Goal: Check status: Verify the current state of an ongoing process or item

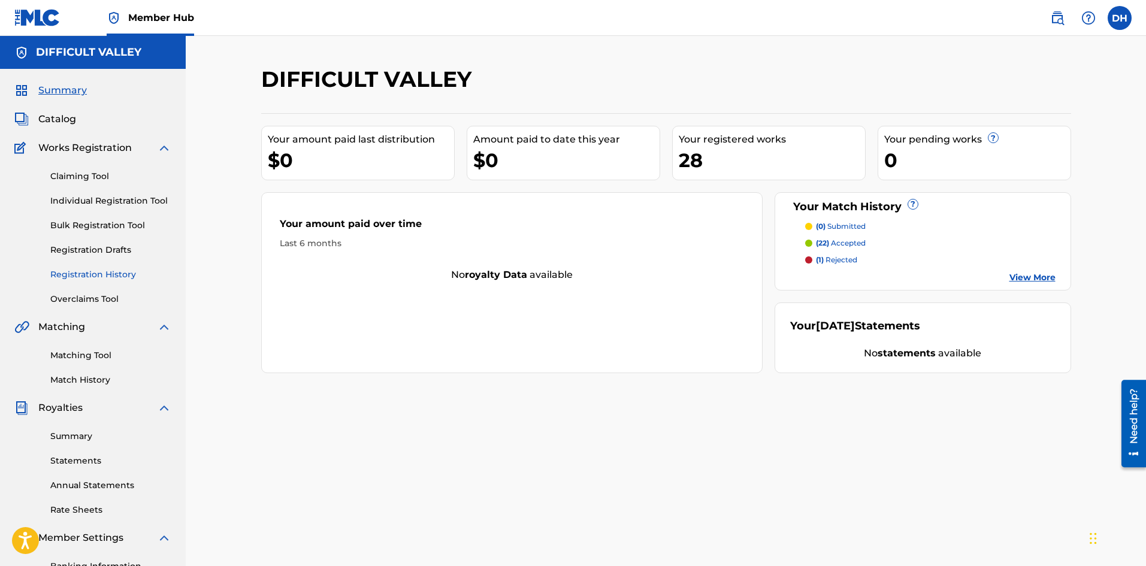
click at [98, 280] on link "Registration History" at bounding box center [110, 274] width 121 height 13
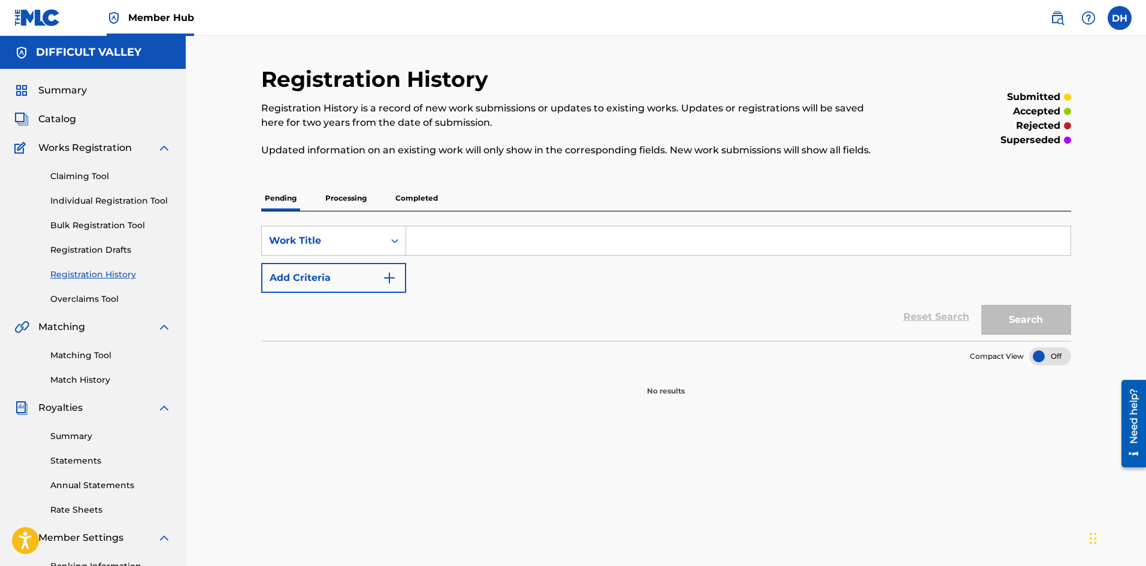
click at [348, 197] on p "Processing" at bounding box center [346, 198] width 49 height 25
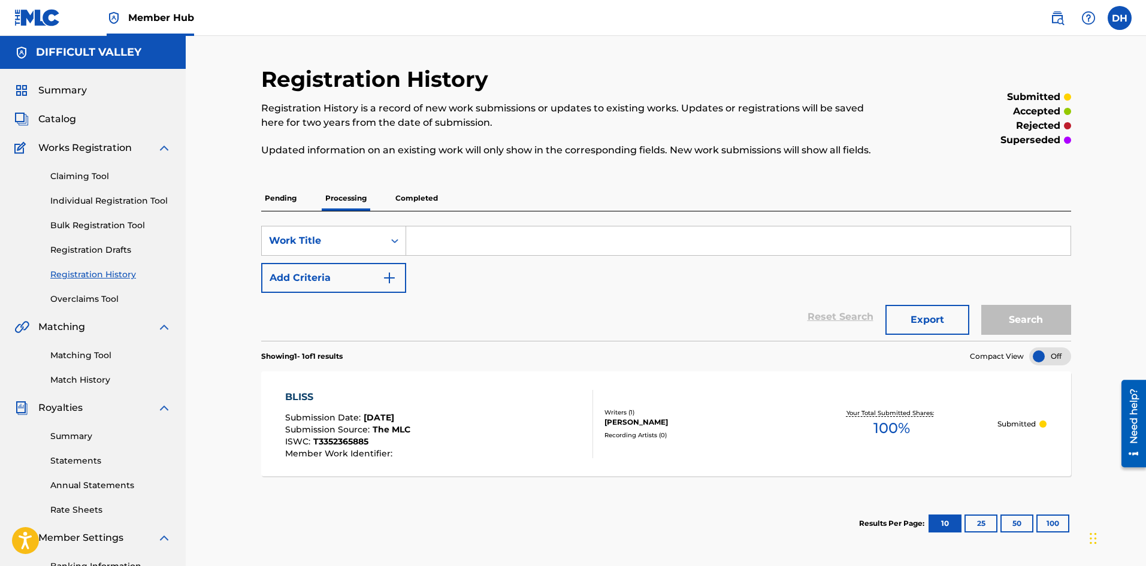
click at [382, 405] on div "BLISS Submission Date : [DATE] Submission Source : The MLC ISWC : T3352365885 M…" at bounding box center [347, 424] width 125 height 68
